Goal: Task Accomplishment & Management: Use online tool/utility

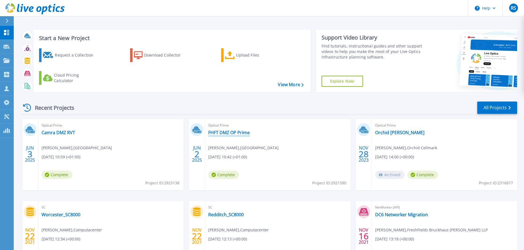
click at [227, 134] on link "FHFT DMZ OP Prime" at bounding box center [229, 132] width 42 height 5
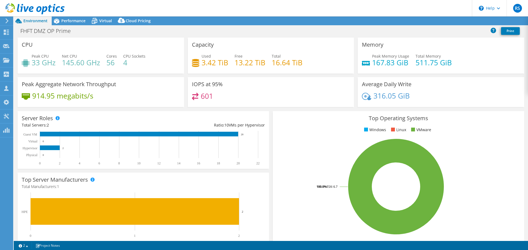
select select "USD"
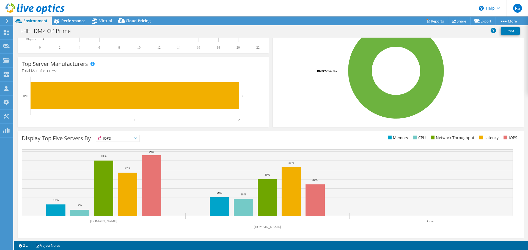
scroll to position [117, 0]
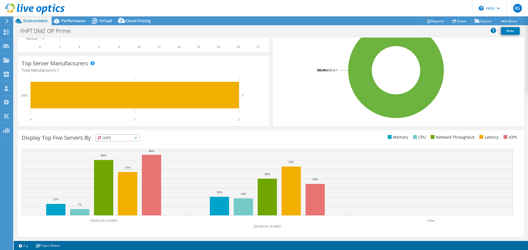
click at [137, 137] on icon at bounding box center [135, 138] width 3 height 2
click at [181, 137] on div "Display Top Five Servers By IOPS IOPS" at bounding box center [146, 138] width 249 height 9
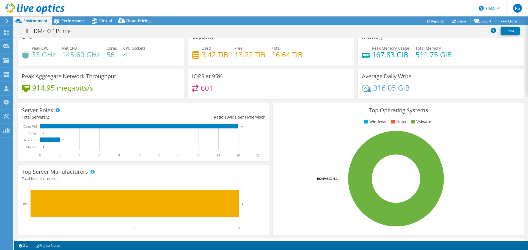
scroll to position [0, 0]
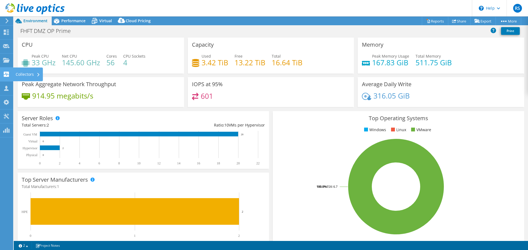
click at [33, 74] on div "Collectors" at bounding box center [28, 75] width 30 height 14
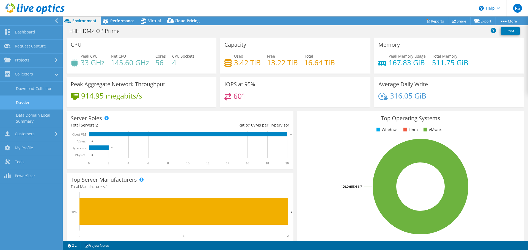
click at [35, 101] on link "Dossier" at bounding box center [31, 103] width 63 height 14
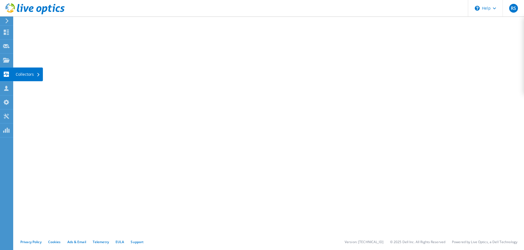
click at [20, 74] on div "Collectors" at bounding box center [28, 75] width 30 height 14
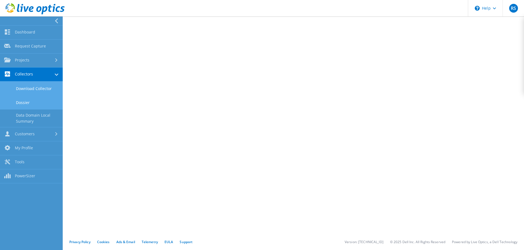
click at [32, 88] on link "Download Collector" at bounding box center [31, 89] width 63 height 14
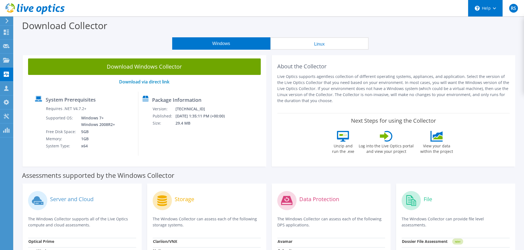
click at [491, 10] on div "\n Help" at bounding box center [485, 8] width 35 height 16
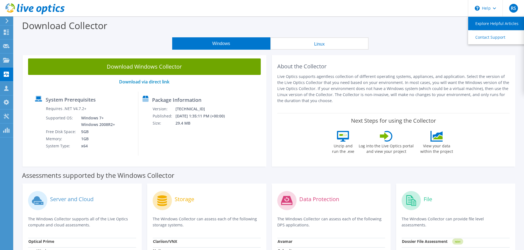
click at [482, 24] on link "Explore Helpful Articles" at bounding box center [498, 23] width 61 height 13
